Goal: Find specific page/section: Find specific page/section

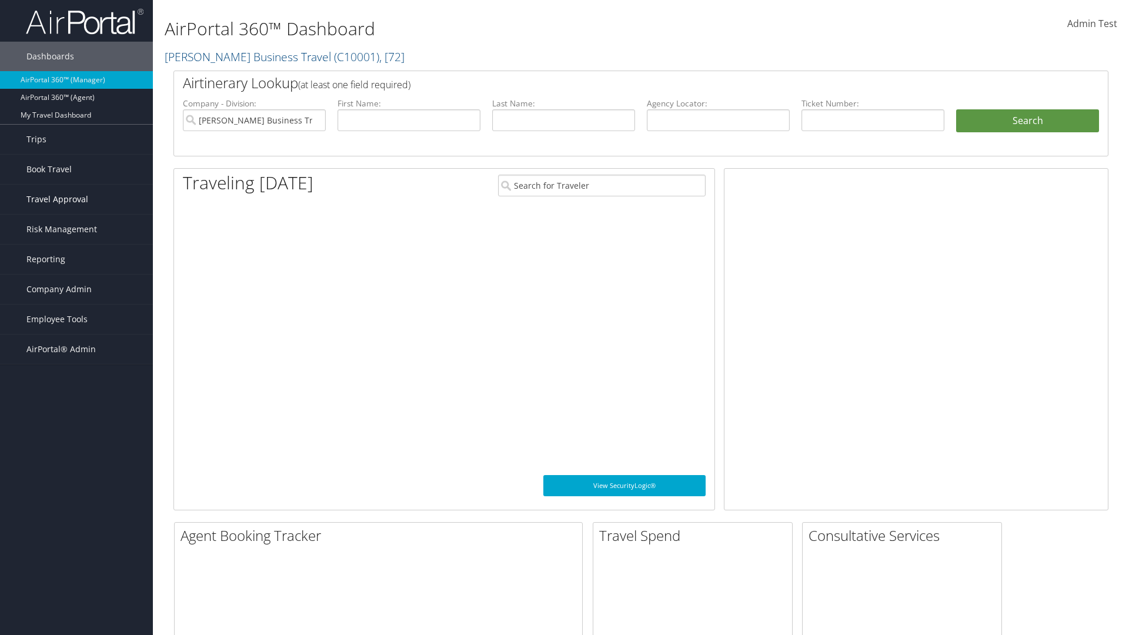
click at [76, 199] on span "Travel Approval" at bounding box center [57, 199] width 62 height 29
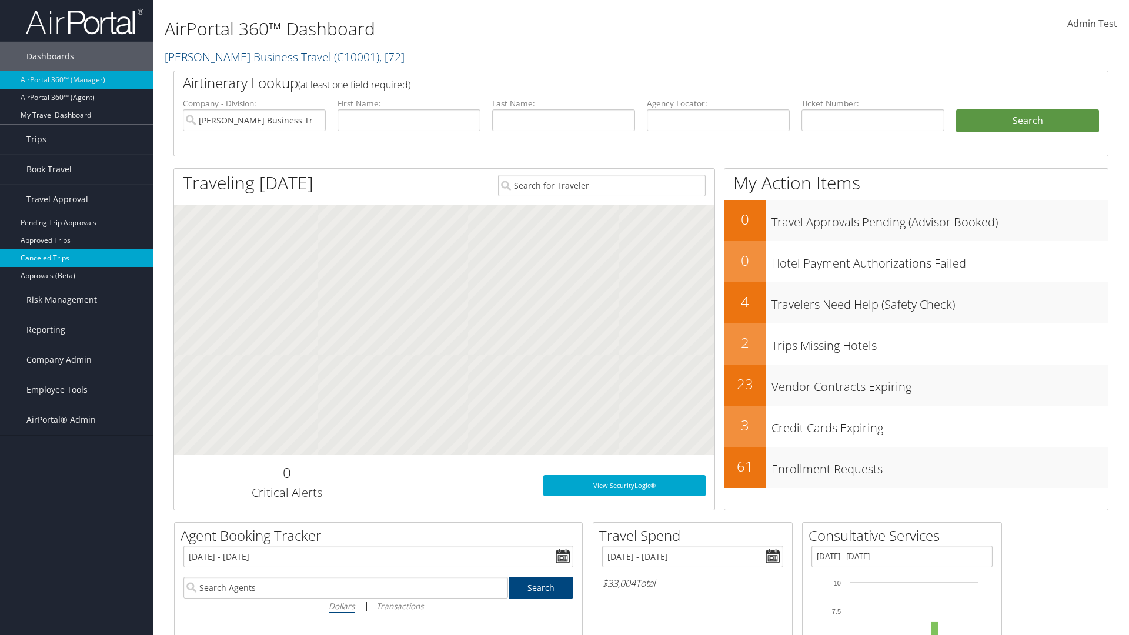
click at [76, 258] on link "Canceled Trips" at bounding box center [76, 258] width 153 height 18
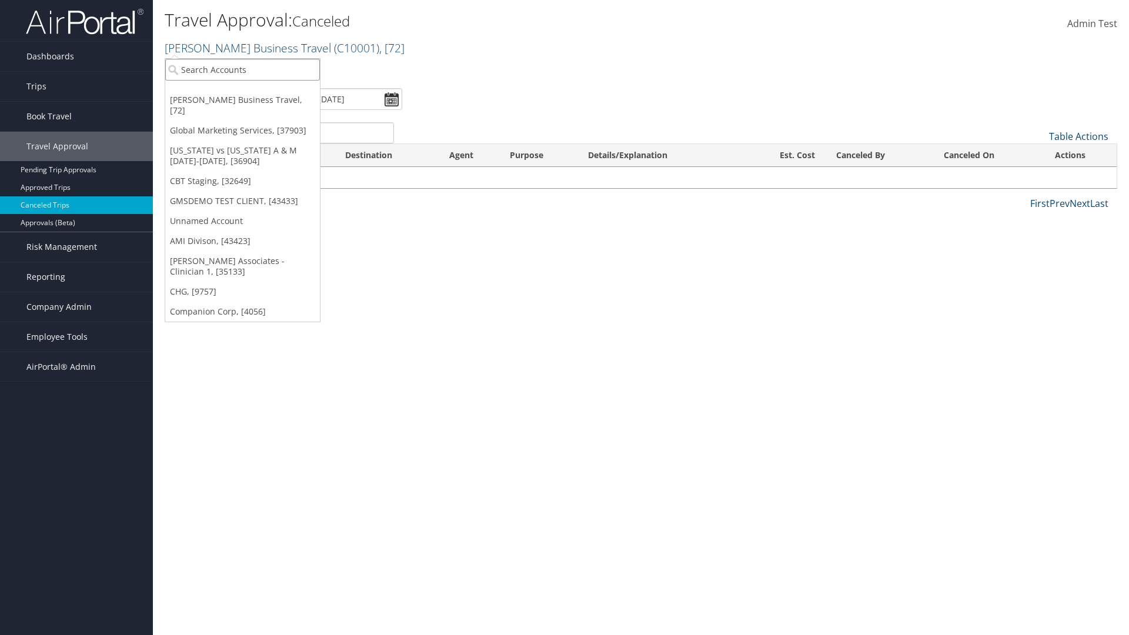
click at [242, 69] on input "search" at bounding box center [242, 70] width 155 height 22
type input "GLOBAL MARKETING SERVICES"
click at [253, 91] on div "Global Marketing Services (301946), [37903]" at bounding box center [253, 91] width 189 height 11
